Goal: Transaction & Acquisition: Purchase product/service

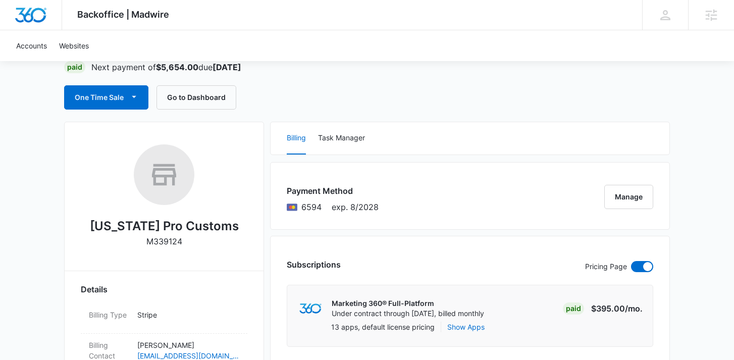
scroll to position [82, 0]
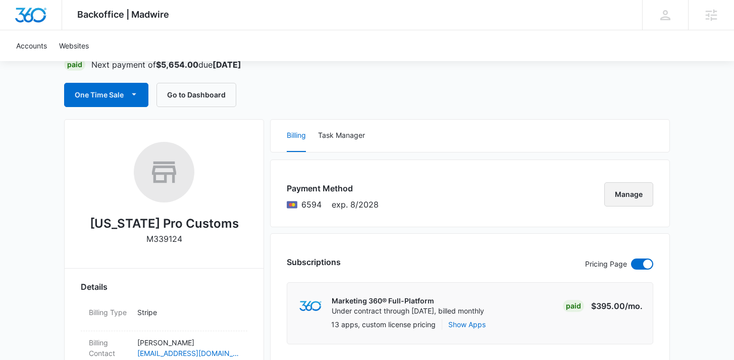
click at [628, 197] on button "Manage" at bounding box center [628, 194] width 49 height 24
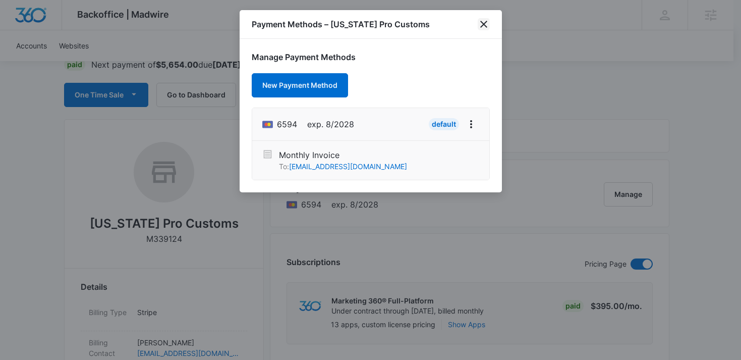
click at [484, 25] on icon "close" at bounding box center [483, 24] width 7 height 7
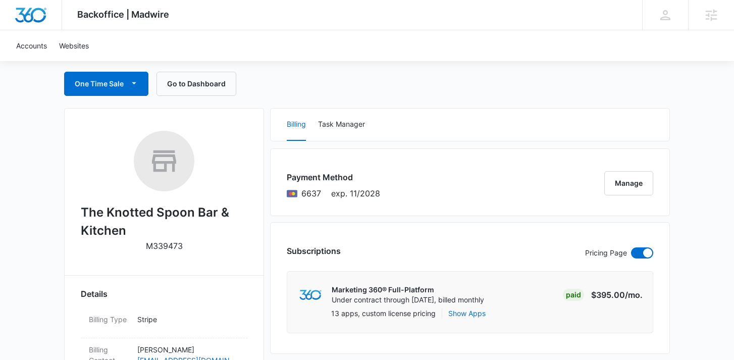
scroll to position [115, 0]
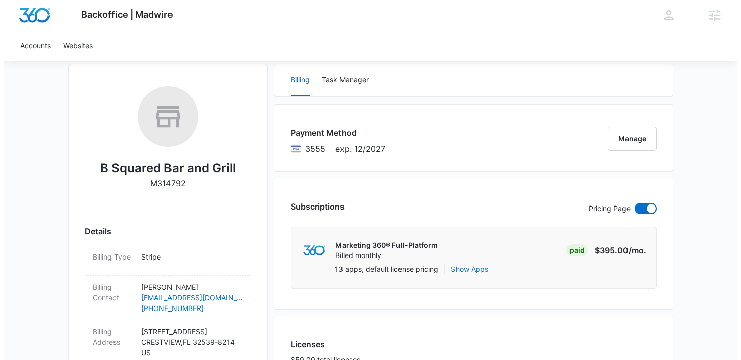
scroll to position [140, 0]
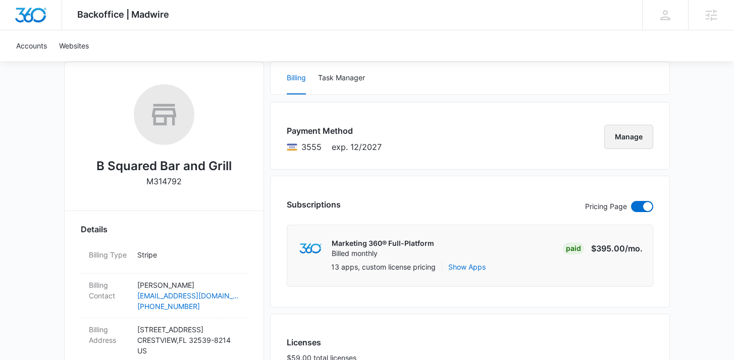
click at [621, 146] on button "Manage" at bounding box center [628, 137] width 49 height 24
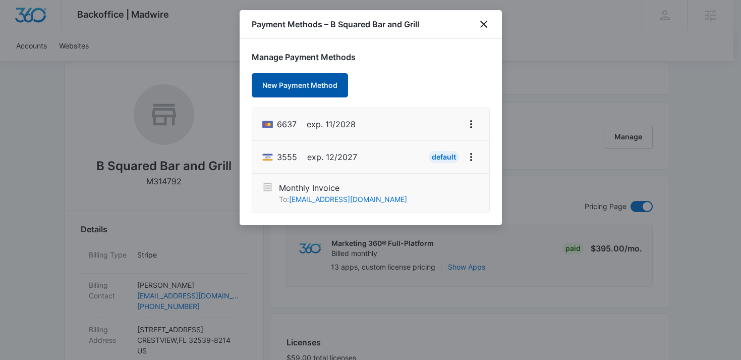
click at [320, 91] on button "New Payment Method" at bounding box center [300, 85] width 96 height 24
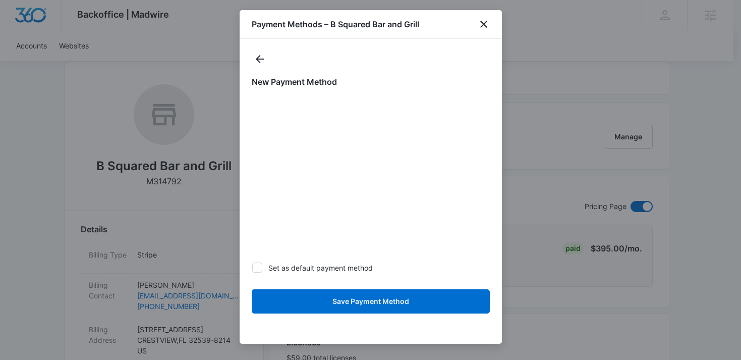
click at [258, 264] on icon at bounding box center [257, 267] width 9 height 9
click at [252, 267] on input "Set as default payment method" at bounding box center [252, 267] width 1 height 1
checkbox input "true"
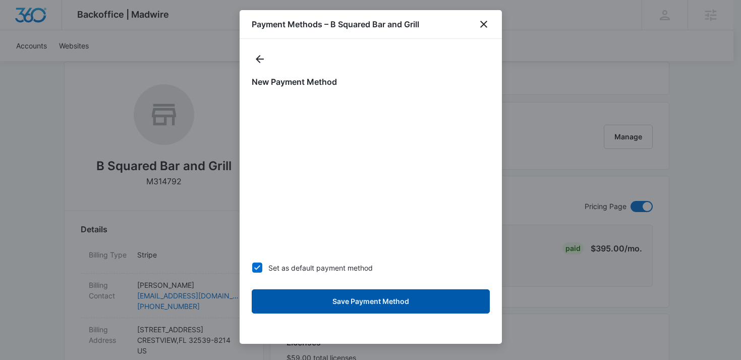
click at [392, 300] on button "Save Payment Method" at bounding box center [371, 301] width 238 height 24
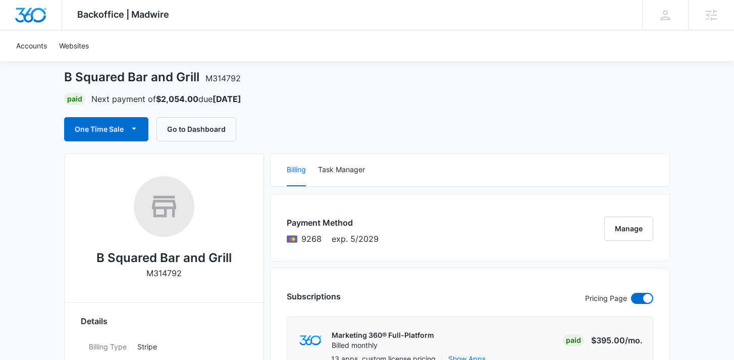
scroll to position [49, 0]
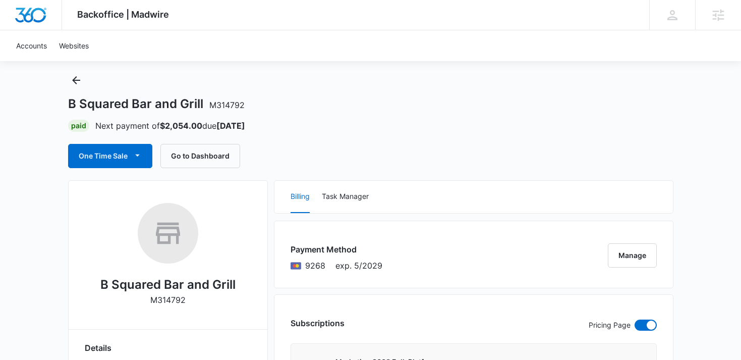
scroll to position [23, 0]
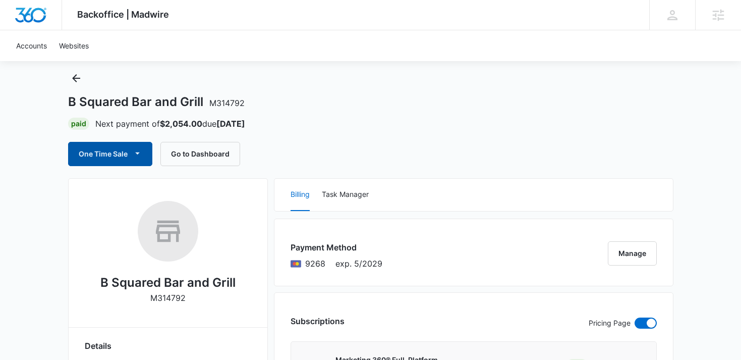
click at [126, 151] on button "One Time Sale" at bounding box center [110, 154] width 84 height 24
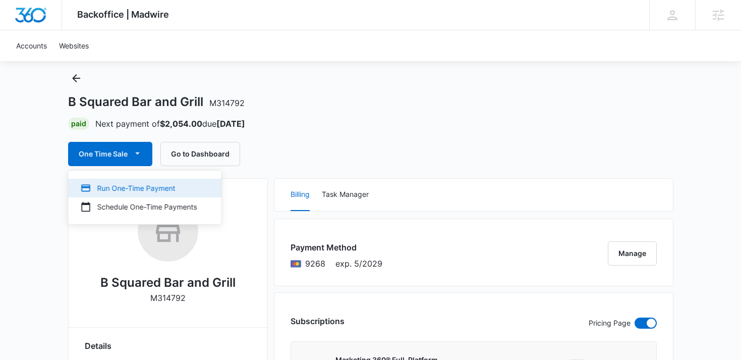
click at [151, 185] on div "Run One-Time Payment" at bounding box center [139, 188] width 117 height 11
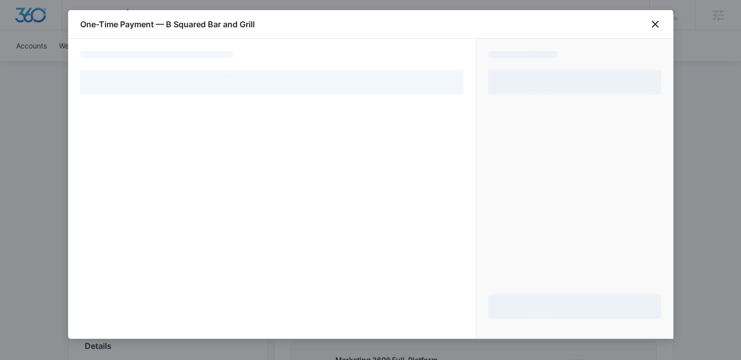
select select "pm_1SFz1aA4n8RTgNjUCzggCubq"
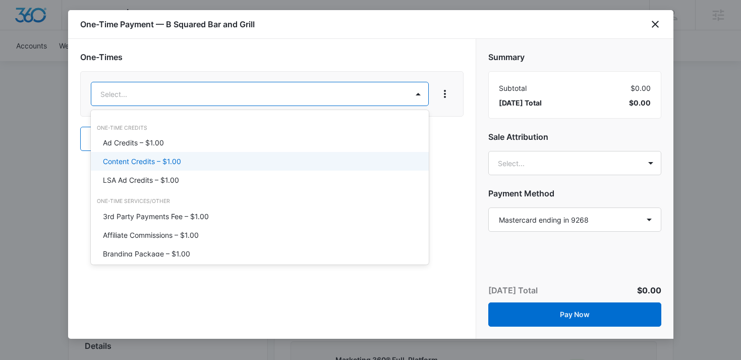
click at [218, 164] on div "Content Credits – $1.00" at bounding box center [259, 161] width 312 height 11
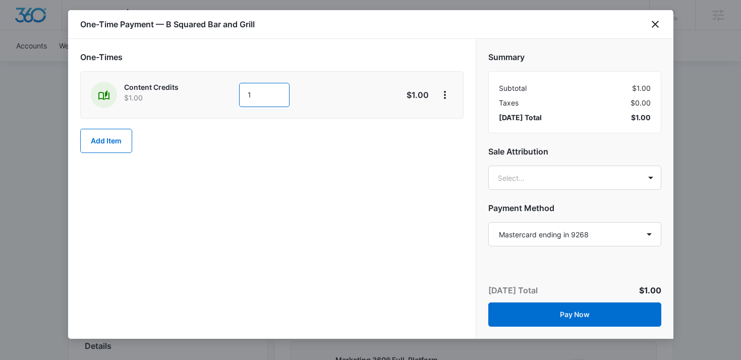
click at [253, 93] on input "1" at bounding box center [264, 95] width 50 height 24
type input "600"
click at [574, 148] on h2 "Sale Attribution" at bounding box center [575, 151] width 173 height 12
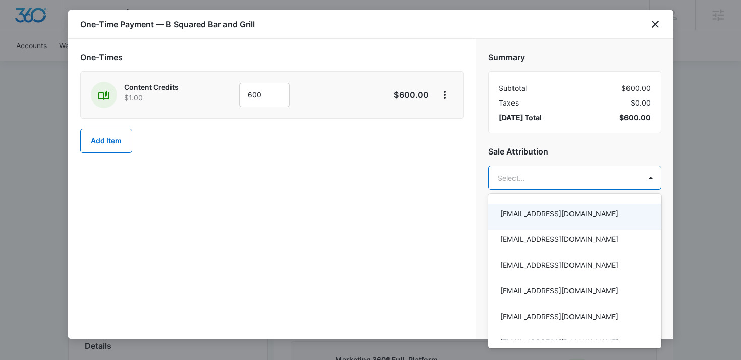
click at [572, 151] on div at bounding box center [370, 180] width 741 height 360
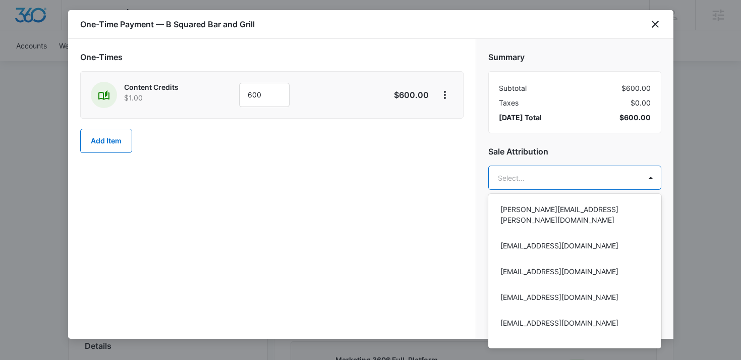
scroll to position [564, 0]
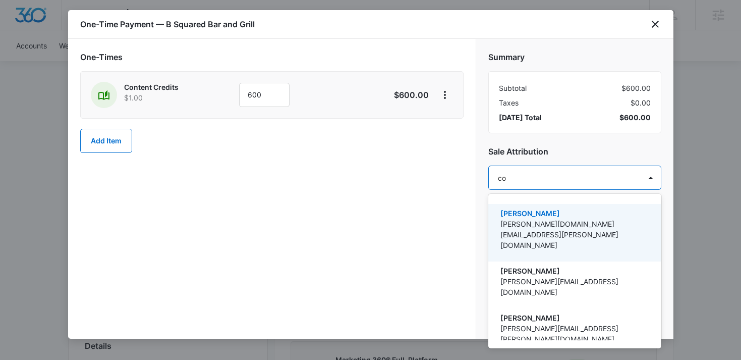
type input "cou"
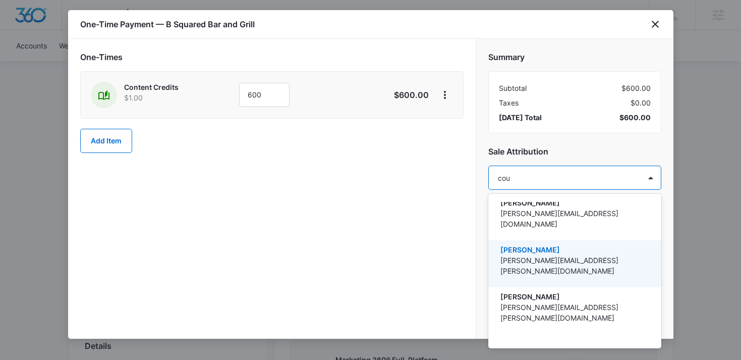
scroll to position [70, 0]
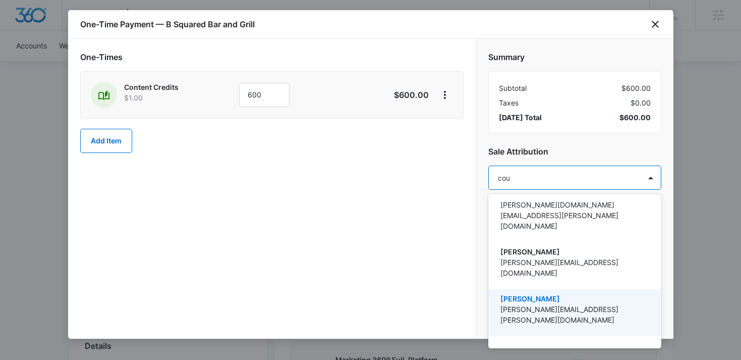
click at [604, 293] on p "[PERSON_NAME]" at bounding box center [574, 298] width 147 height 11
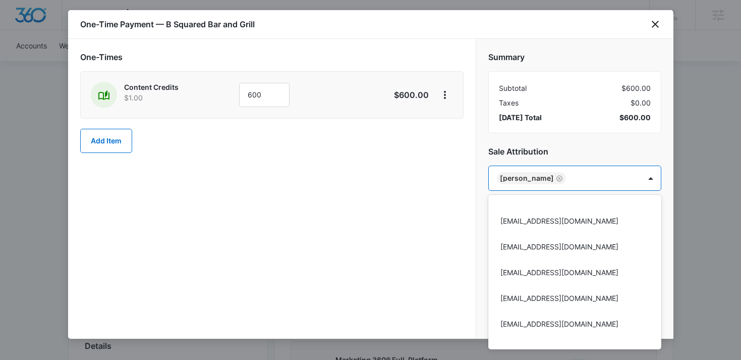
scroll to position [1078, 0]
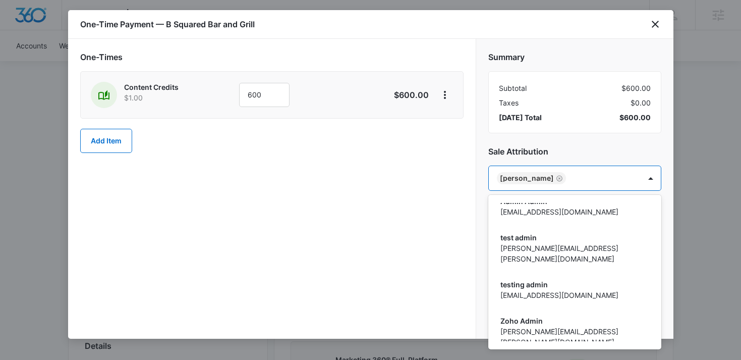
click at [580, 145] on div at bounding box center [370, 180] width 741 height 360
